Goal: Information Seeking & Learning: Find specific fact

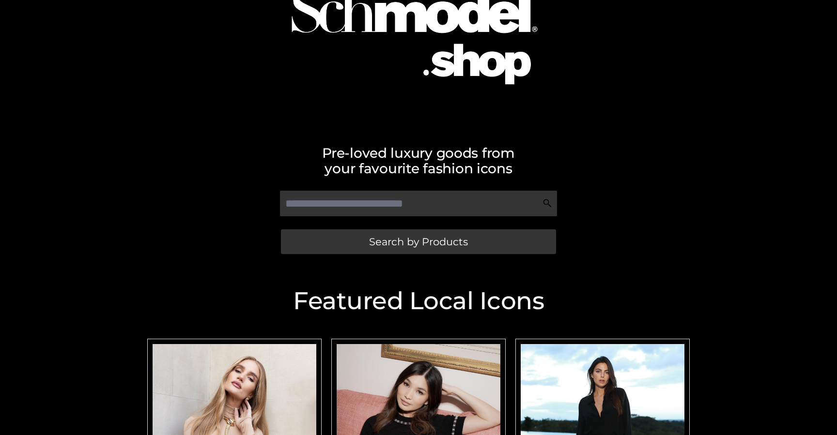
scroll to position [77, 0]
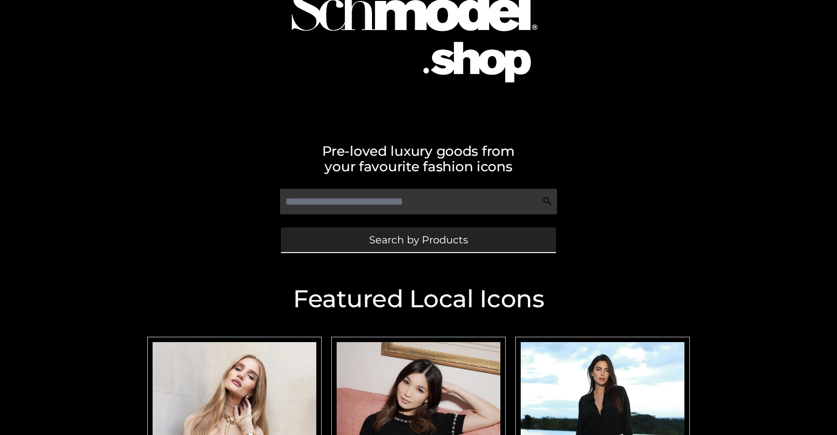
click at [322, 238] on link "Search by Products" at bounding box center [418, 240] width 275 height 25
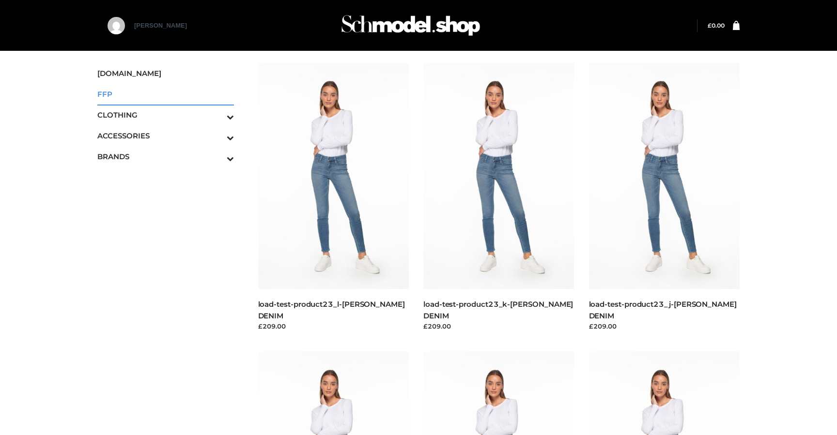
click at [105, 92] on span "FFP" at bounding box center [165, 94] width 137 height 11
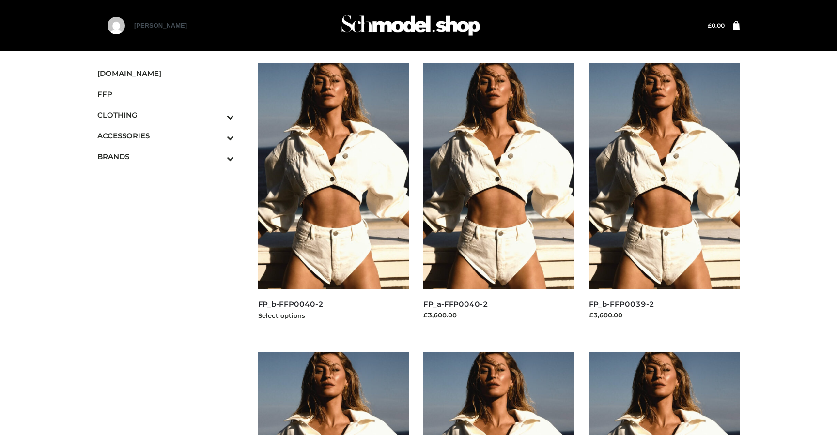
click at [316, 183] on img at bounding box center [333, 176] width 151 height 226
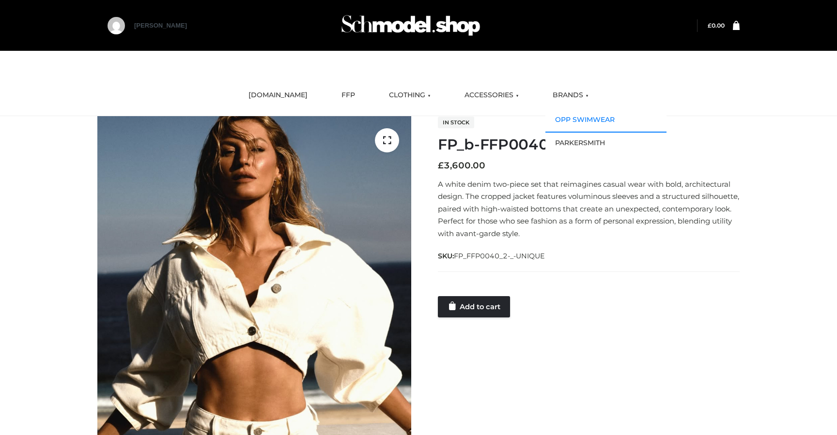
click at [569, 119] on link "OPP SWIMWEAR" at bounding box center [605, 119] width 121 height 23
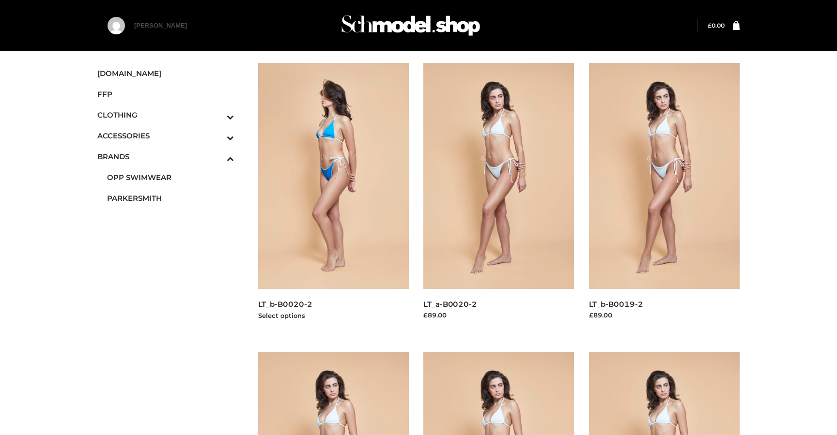
click at [316, 180] on img at bounding box center [333, 176] width 151 height 226
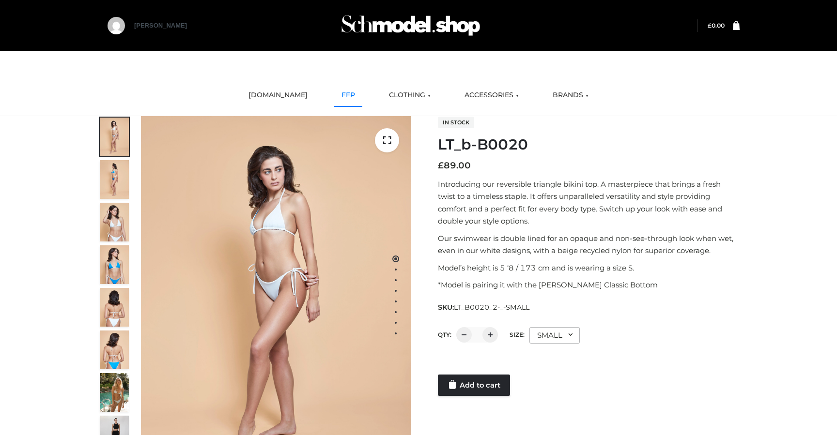
click at [337, 94] on link "FFP" at bounding box center [348, 95] width 28 height 21
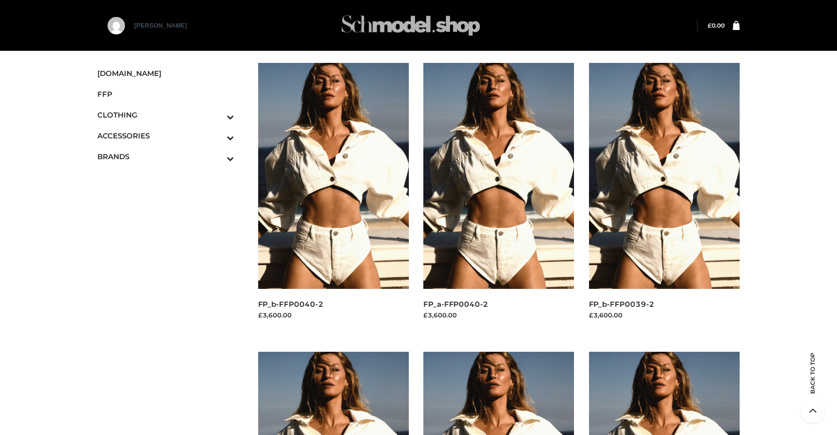
click at [382, 26] on img at bounding box center [410, 25] width 145 height 38
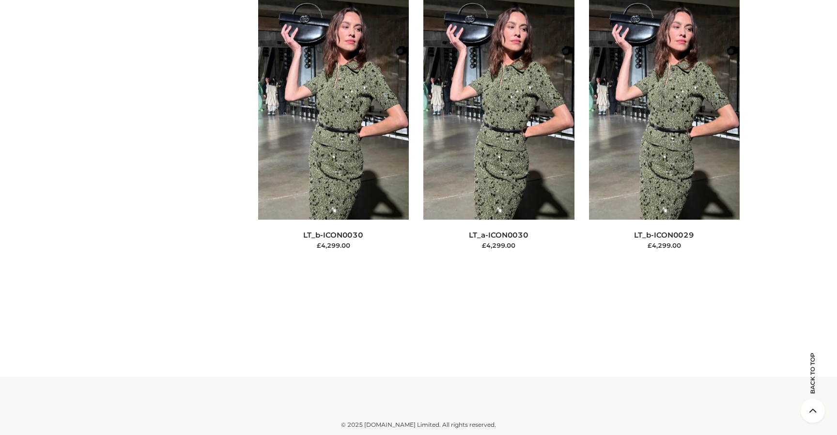
scroll to position [6247, 0]
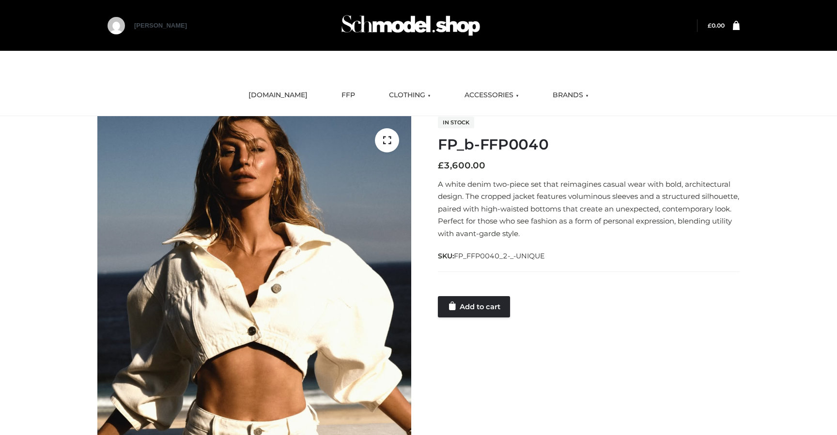
scroll to position [10, 0]
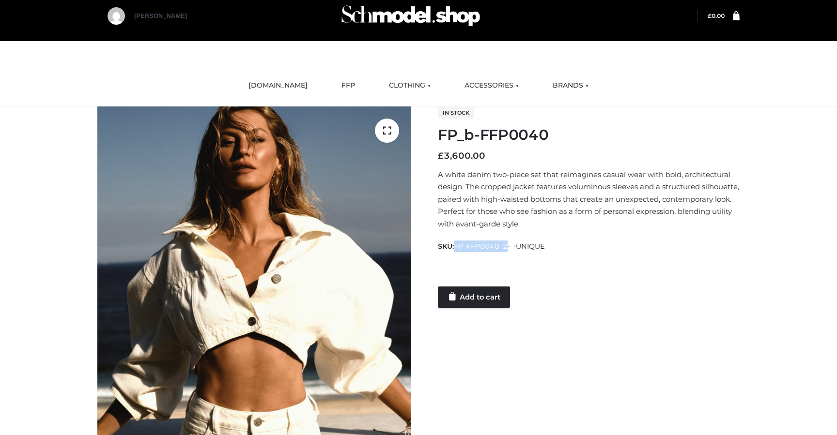
drag, startPoint x: 510, startPoint y: 245, endPoint x: 456, endPoint y: 252, distance: 54.6
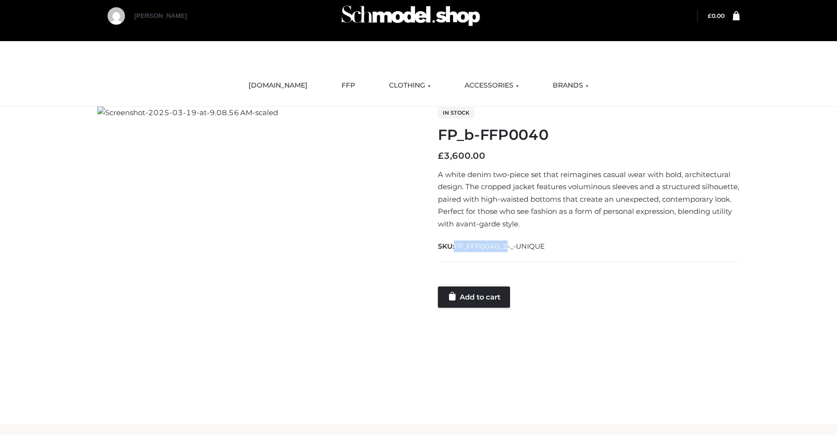
click at [456, 251] on span "SKU: FP_FFP0040_2-_-UNIQUE" at bounding box center [492, 247] width 108 height 12
copy span "FP_FFP0040_2"
